Goal: Task Accomplishment & Management: Use online tool/utility

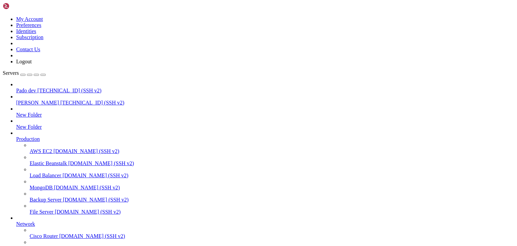
click at [37, 87] on span "[TECHNICAL_ID] (SSH v2)" at bounding box center [69, 90] width 64 height 6
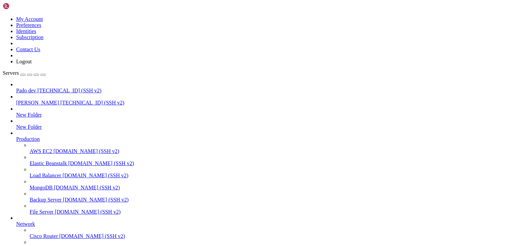
type input "/public_html/public/assets"
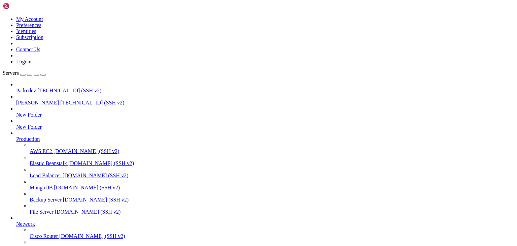
scroll to position [230, 0]
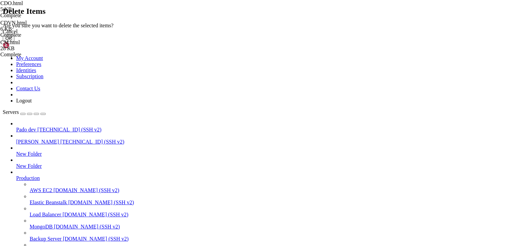
click at [14, 42] on button "OK" at bounding box center [9, 38] width 12 height 7
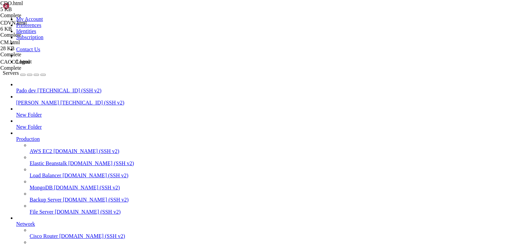
scroll to position [260, 0]
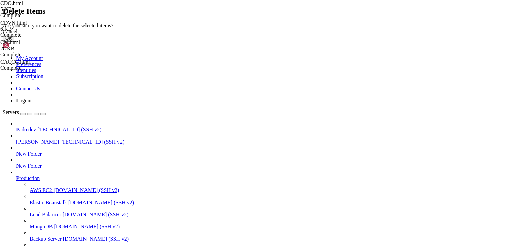
click at [14, 42] on button "OK" at bounding box center [9, 38] width 12 height 7
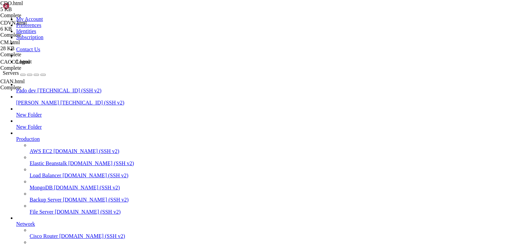
scroll to position [245, 0]
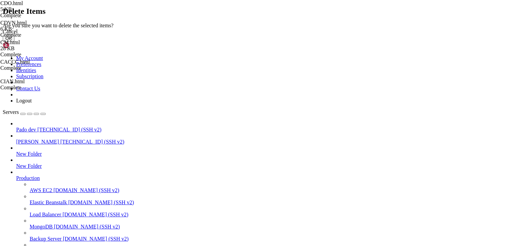
click at [14, 42] on button "OK" at bounding box center [9, 38] width 12 height 7
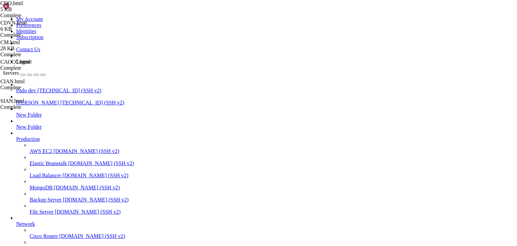
scroll to position [230, 0]
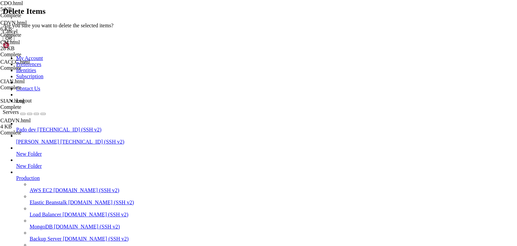
click at [14, 42] on button "OK" at bounding box center [9, 38] width 12 height 7
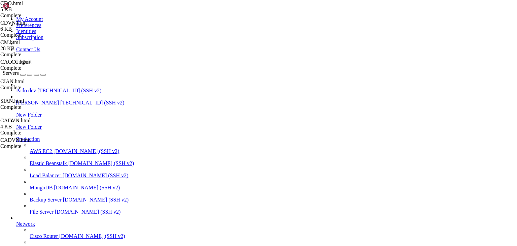
scroll to position [215, 0]
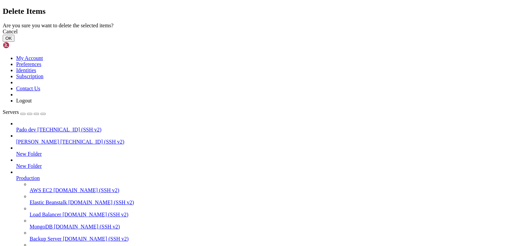
click at [14, 42] on button "OK" at bounding box center [9, 38] width 12 height 7
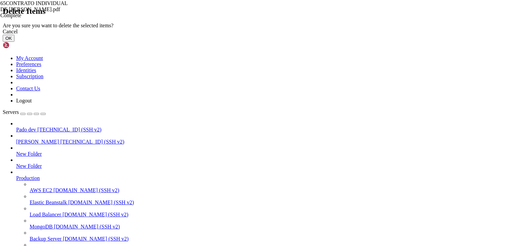
click at [14, 42] on button "OK" at bounding box center [9, 38] width 12 height 7
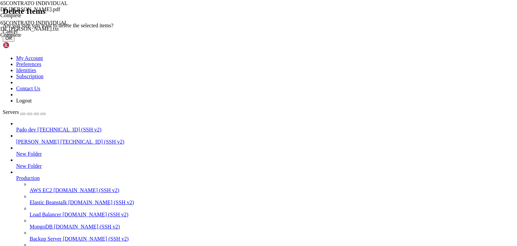
click at [14, 42] on button "OK" at bounding box center [9, 38] width 12 height 7
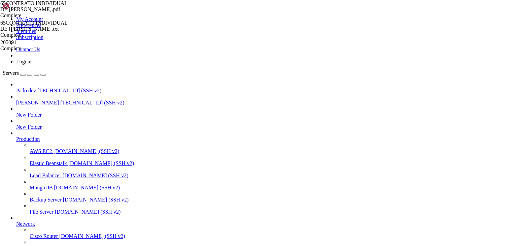
type input "/public_html/public/assets/companies/receivable_accounts/nomipay/443639/transac…"
drag, startPoint x: 166, startPoint y: 6, endPoint x: 162, endPoint y: 11, distance: 6.4
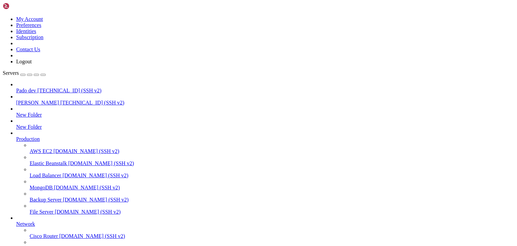
click at [32, 87] on span "Pado dev" at bounding box center [26, 90] width 20 height 6
drag, startPoint x: 194, startPoint y: 543, endPoint x: 86, endPoint y: 539, distance: 107.7
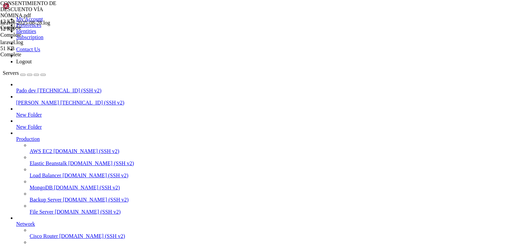
drag, startPoint x: 106, startPoint y: 5, endPoint x: 75, endPoint y: 46, distance: 51.6
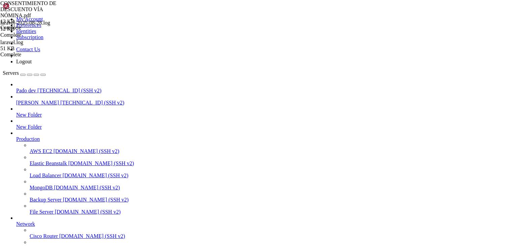
drag, startPoint x: 101, startPoint y: 3, endPoint x: 81, endPoint y: 39, distance: 41.7
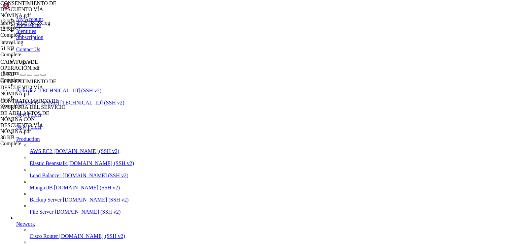
drag, startPoint x: 100, startPoint y: 6, endPoint x: 120, endPoint y: 40, distance: 38.9
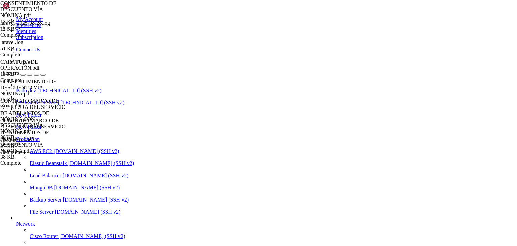
type input "/public_html/public/assets/companies/receivable_accounts/nomipay/443639/transac…"
